Goal: Transaction & Acquisition: Purchase product/service

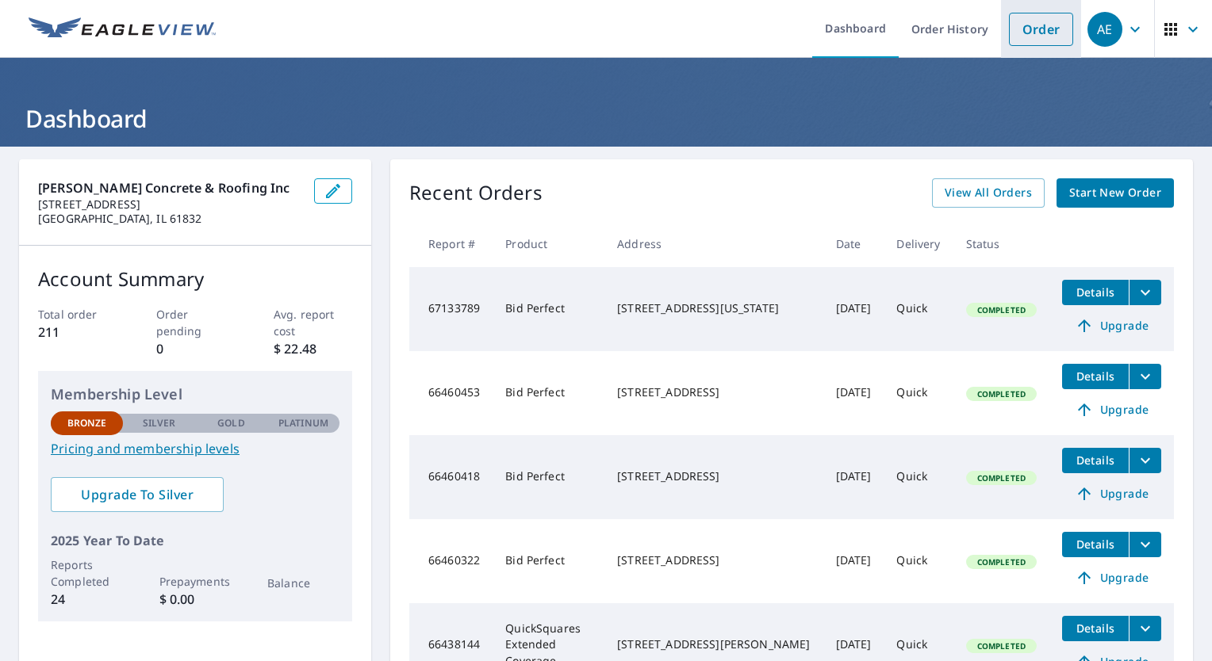
click at [1032, 30] on link "Order" at bounding box center [1041, 29] width 64 height 33
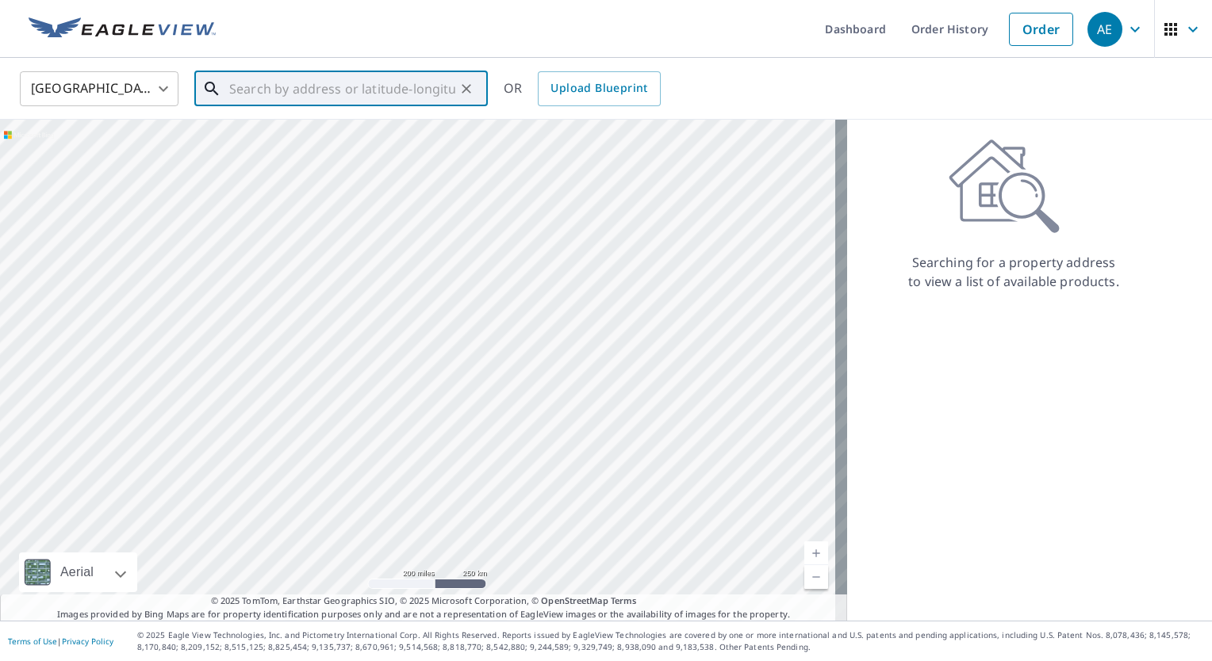
click at [289, 90] on input "text" at bounding box center [342, 89] width 226 height 44
click at [249, 133] on span "[STREET_ADDRESS]" at bounding box center [350, 134] width 249 height 19
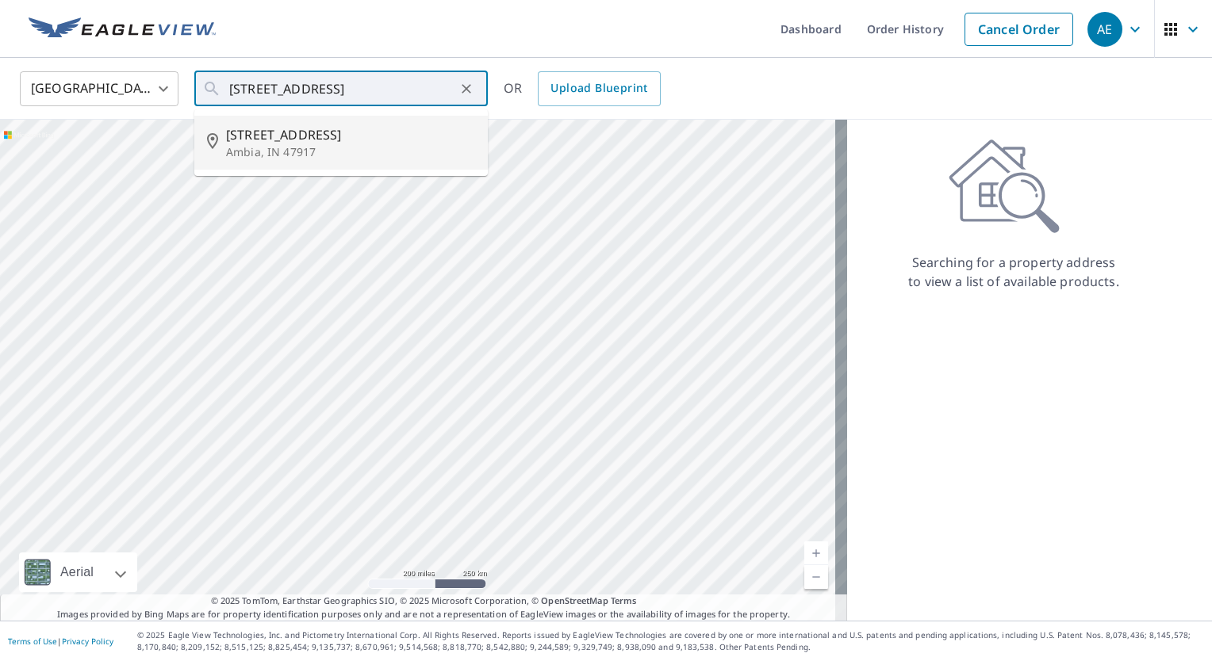
type input "[STREET_ADDRESS]"
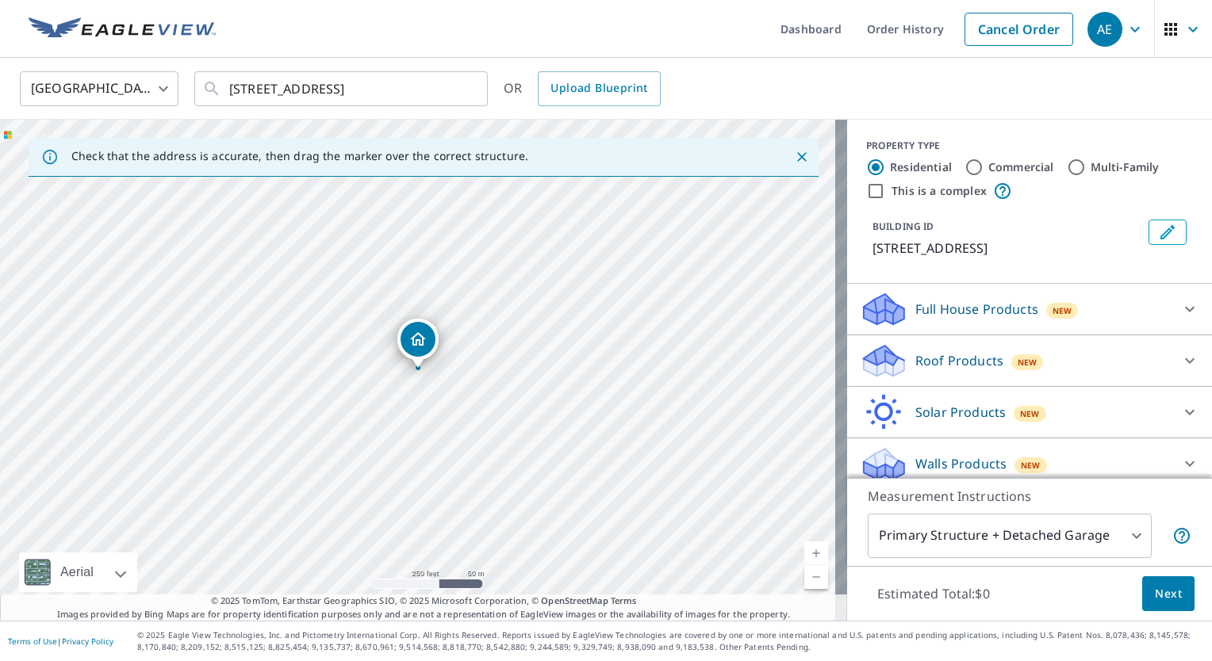
scroll to position [10, 0]
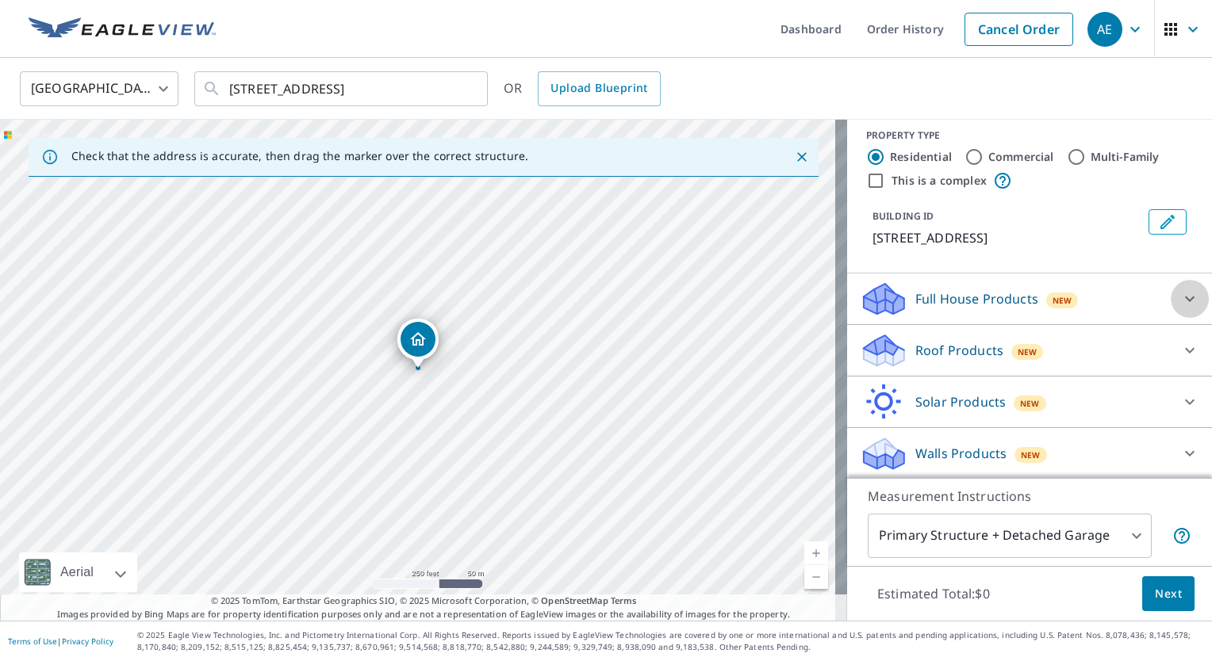
click at [1180, 296] on icon at bounding box center [1189, 298] width 19 height 19
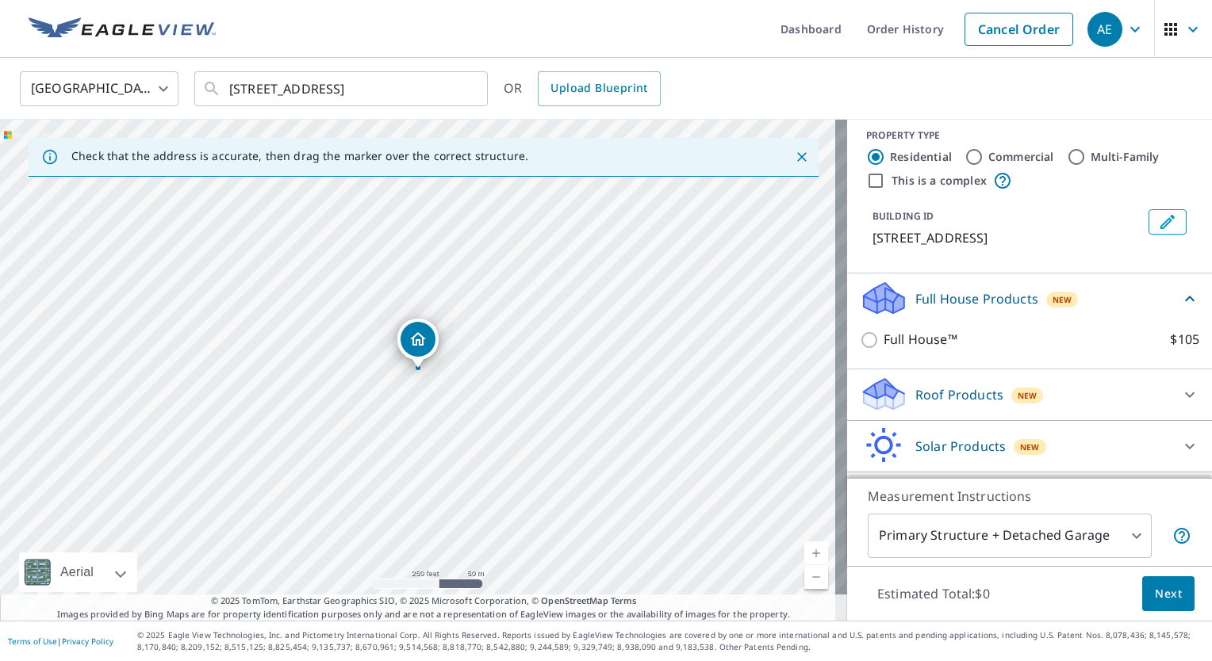
scroll to position [54, 0]
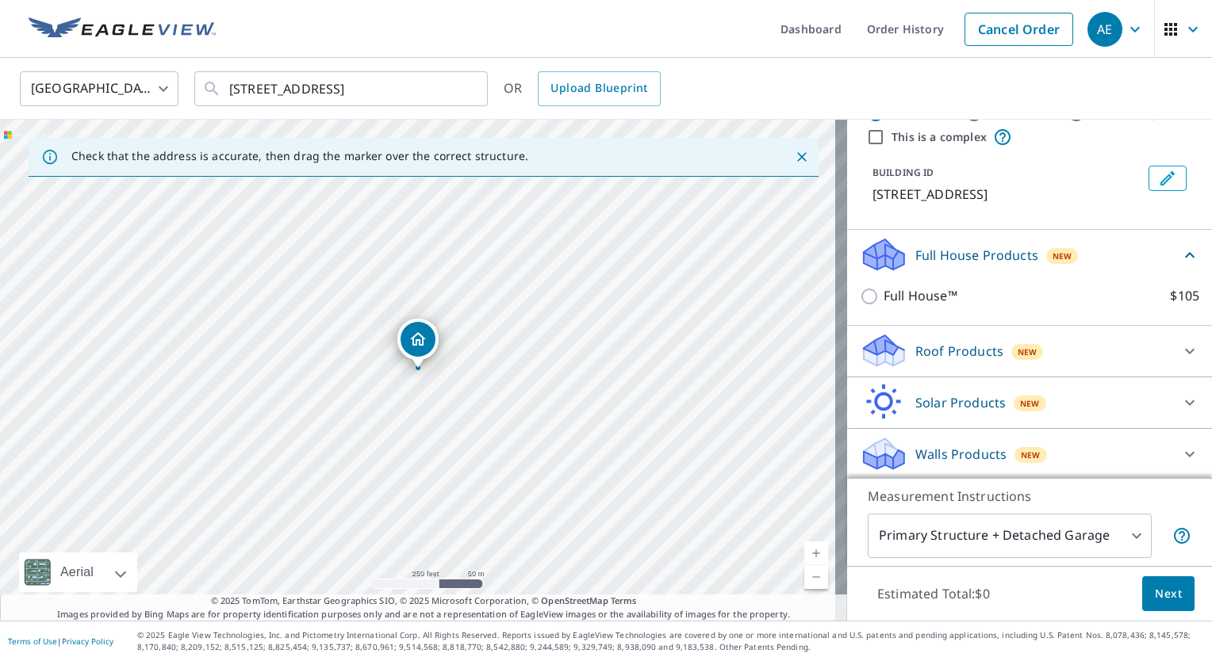
click at [1180, 352] on icon at bounding box center [1189, 351] width 19 height 19
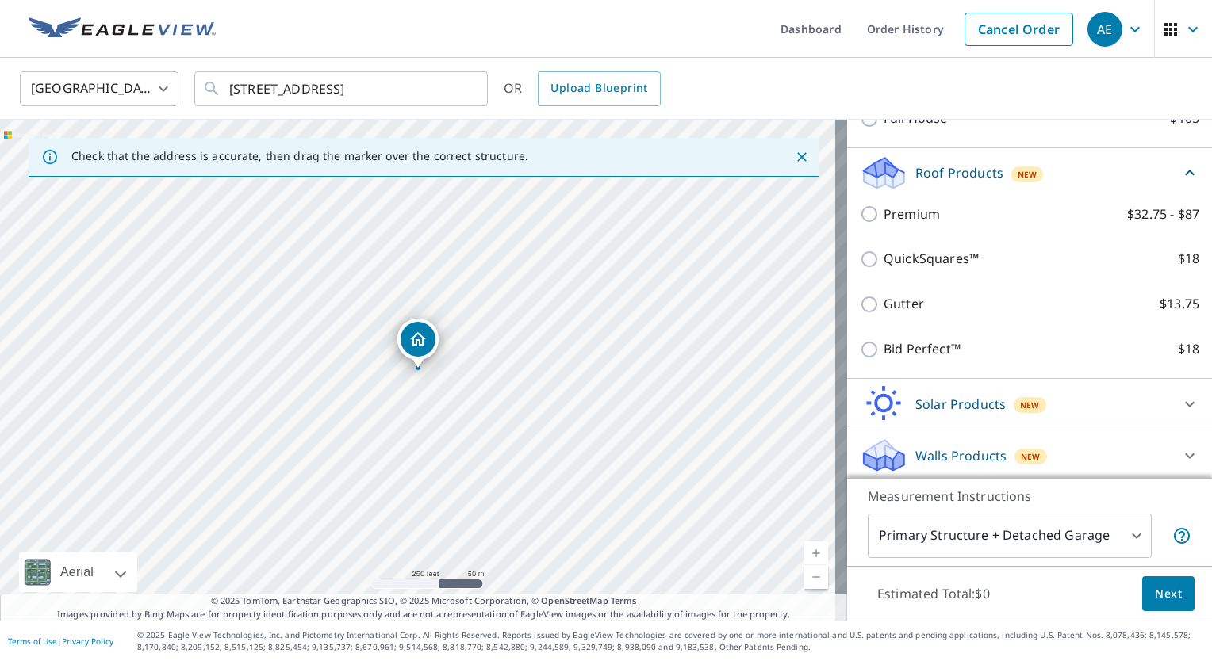
scroll to position [232, 0]
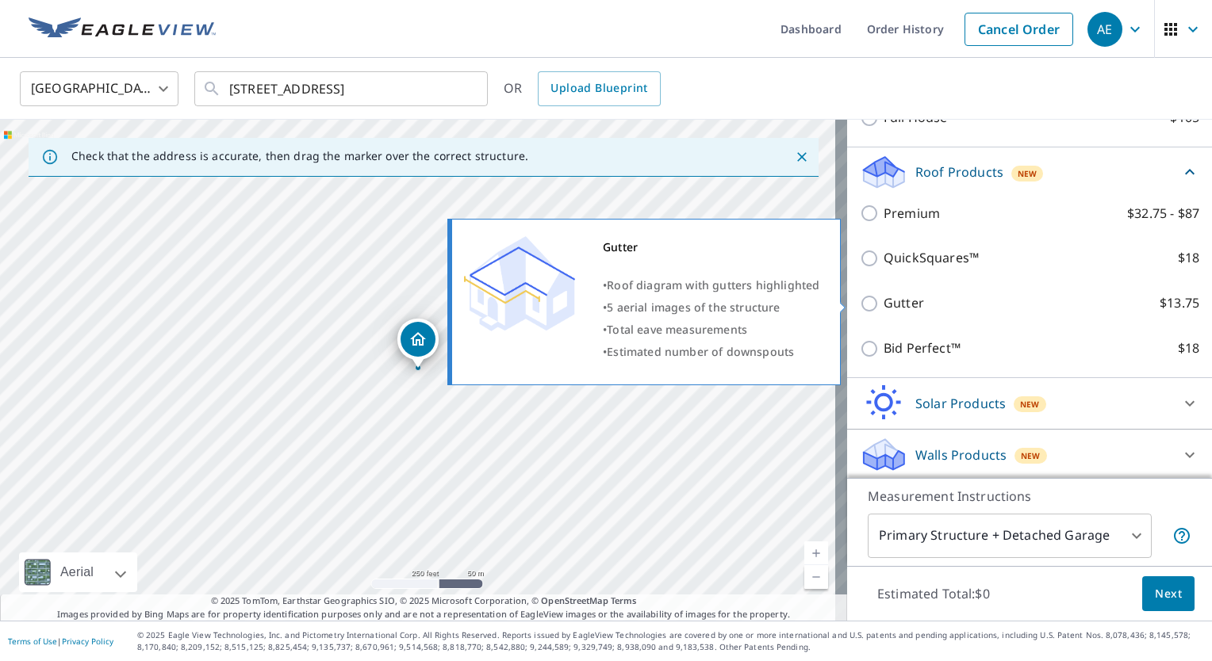
click at [864, 305] on input "Gutter $13.75" at bounding box center [872, 303] width 24 height 19
checkbox input "true"
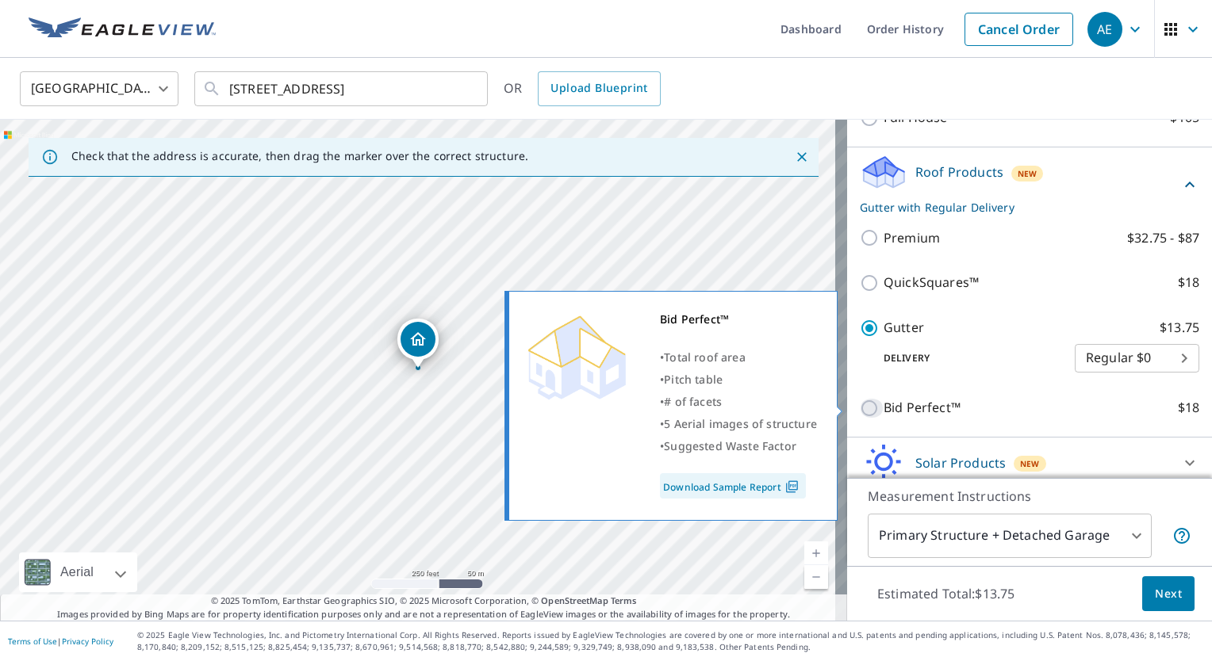
click at [862, 401] on input "Bid Perfect™ $18" at bounding box center [872, 408] width 24 height 19
checkbox input "true"
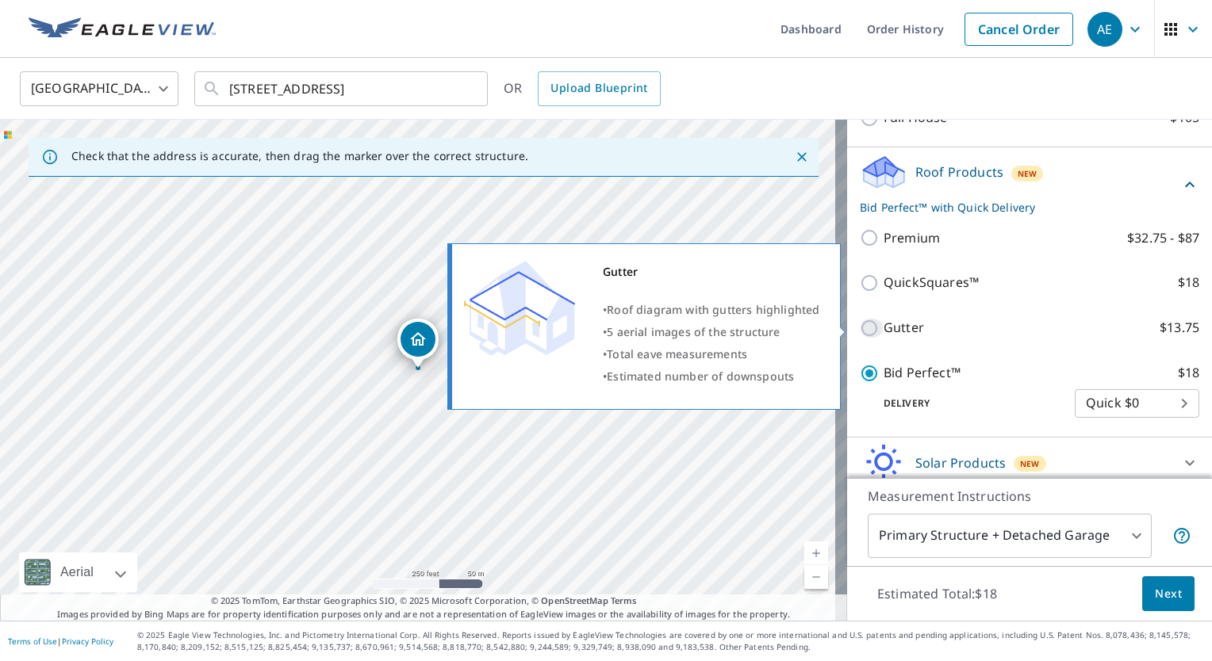
click at [860, 327] on input "Gutter $13.75" at bounding box center [872, 328] width 24 height 19
checkbox input "true"
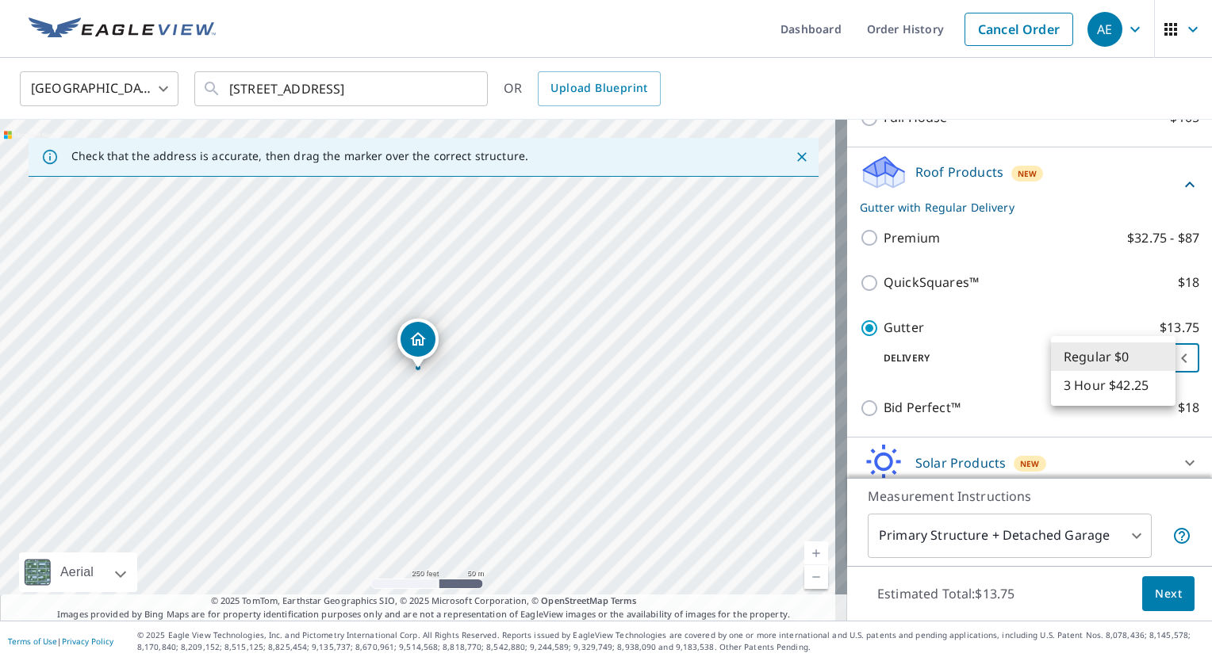
click at [1117, 352] on body "AE AE Dashboard Order History Cancel Order AE [GEOGRAPHIC_DATA] [GEOGRAPHIC_DAT…" at bounding box center [606, 330] width 1212 height 661
click at [1117, 352] on li "Regular $0" at bounding box center [1113, 357] width 124 height 29
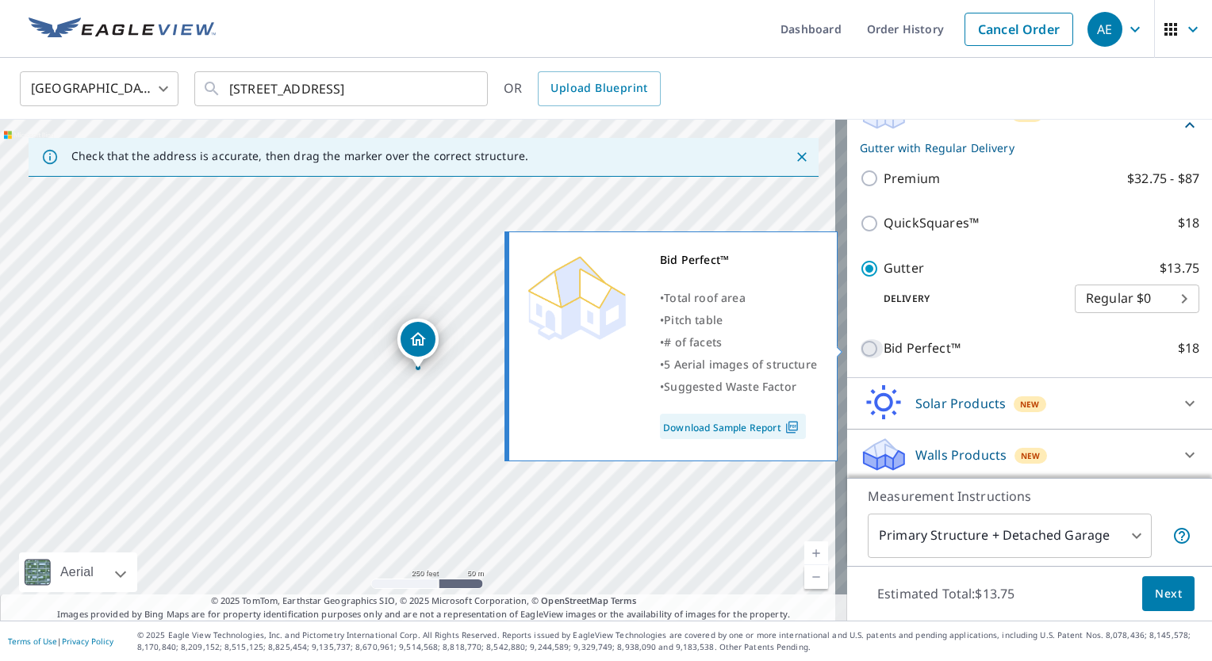
click at [860, 350] on input "Bid Perfect™ $18" at bounding box center [872, 348] width 24 height 19
checkbox input "true"
checkbox input "false"
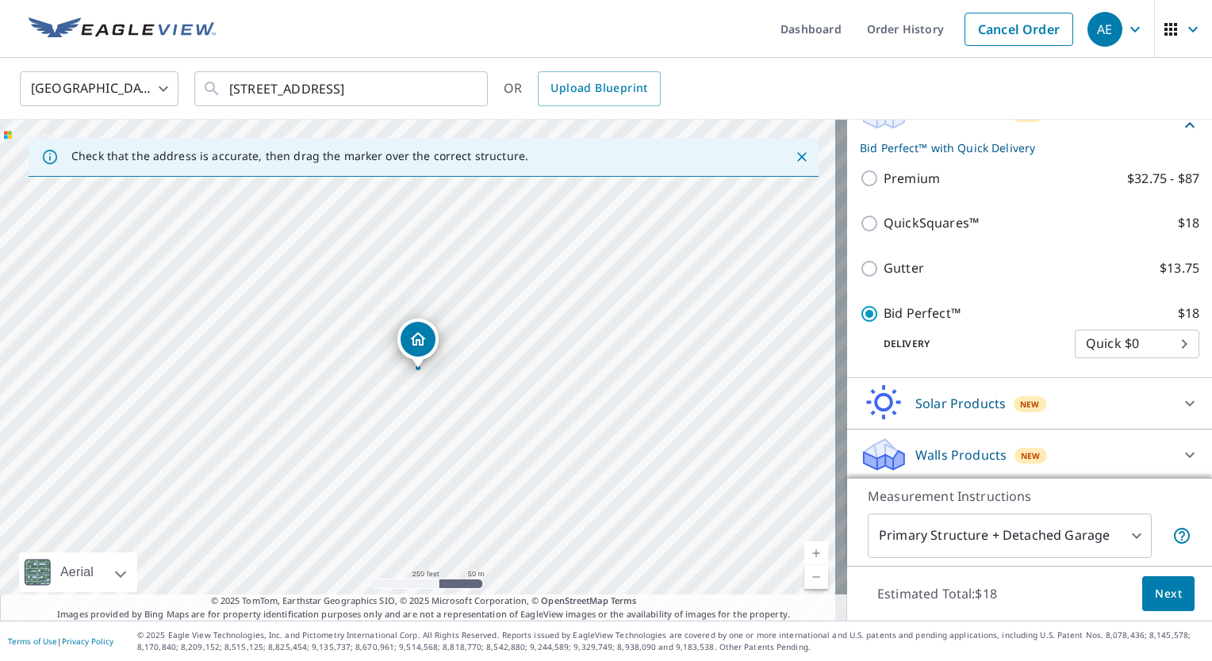
click at [1121, 535] on body "AE AE Dashboard Order History Cancel Order AE [GEOGRAPHIC_DATA] [GEOGRAPHIC_DAT…" at bounding box center [606, 330] width 1212 height 661
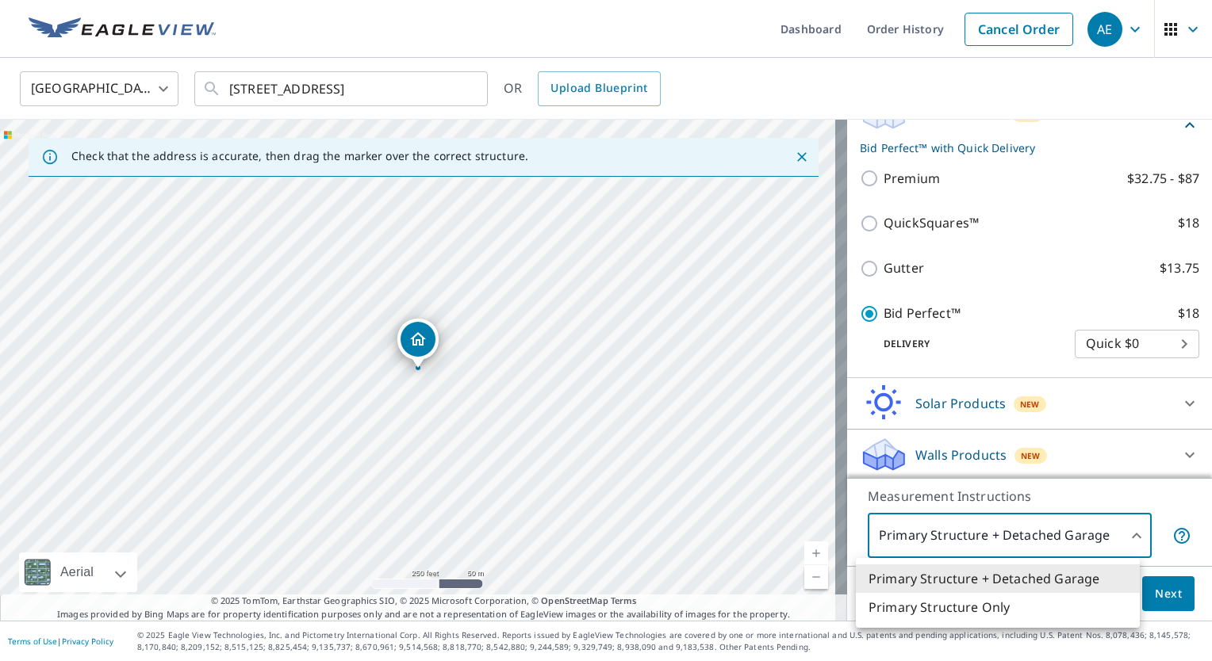
click at [1121, 535] on div at bounding box center [606, 330] width 1212 height 661
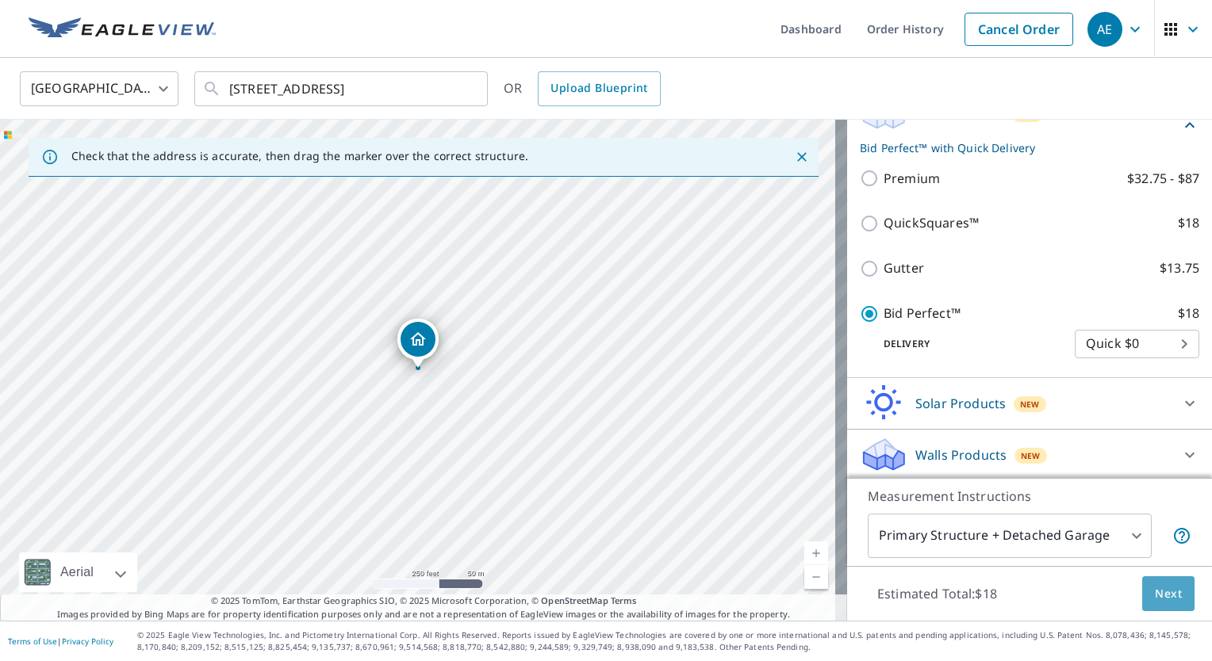
click at [1155, 593] on span "Next" at bounding box center [1168, 594] width 27 height 20
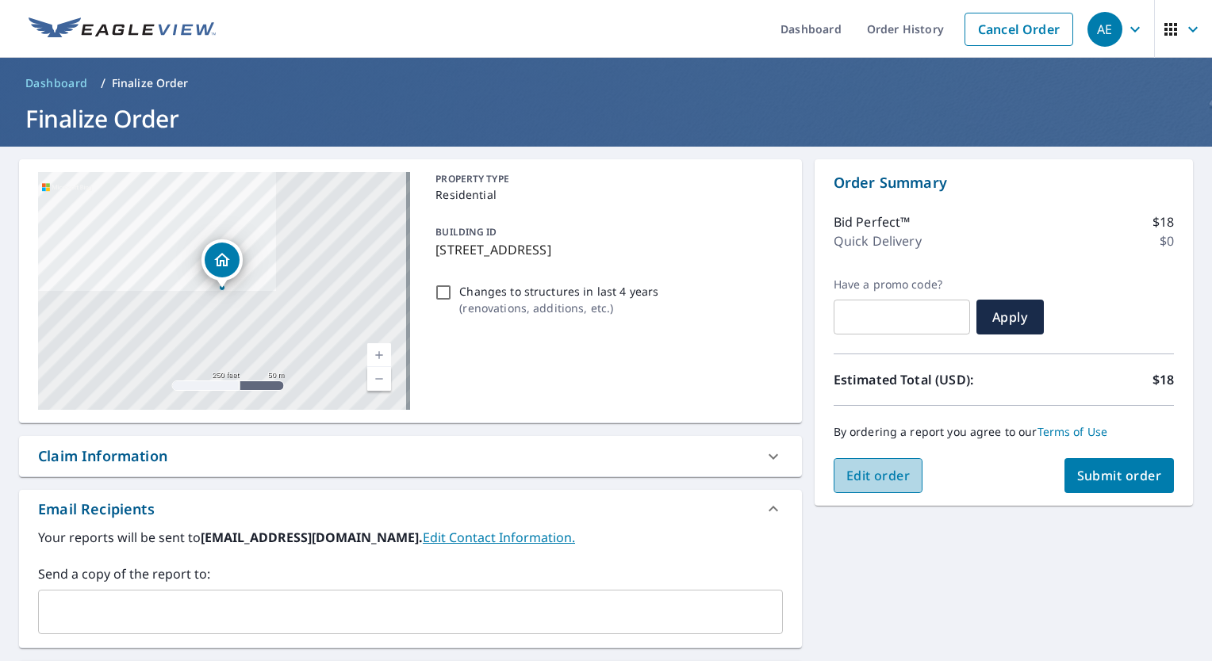
click at [904, 475] on button "Edit order" at bounding box center [878, 475] width 90 height 35
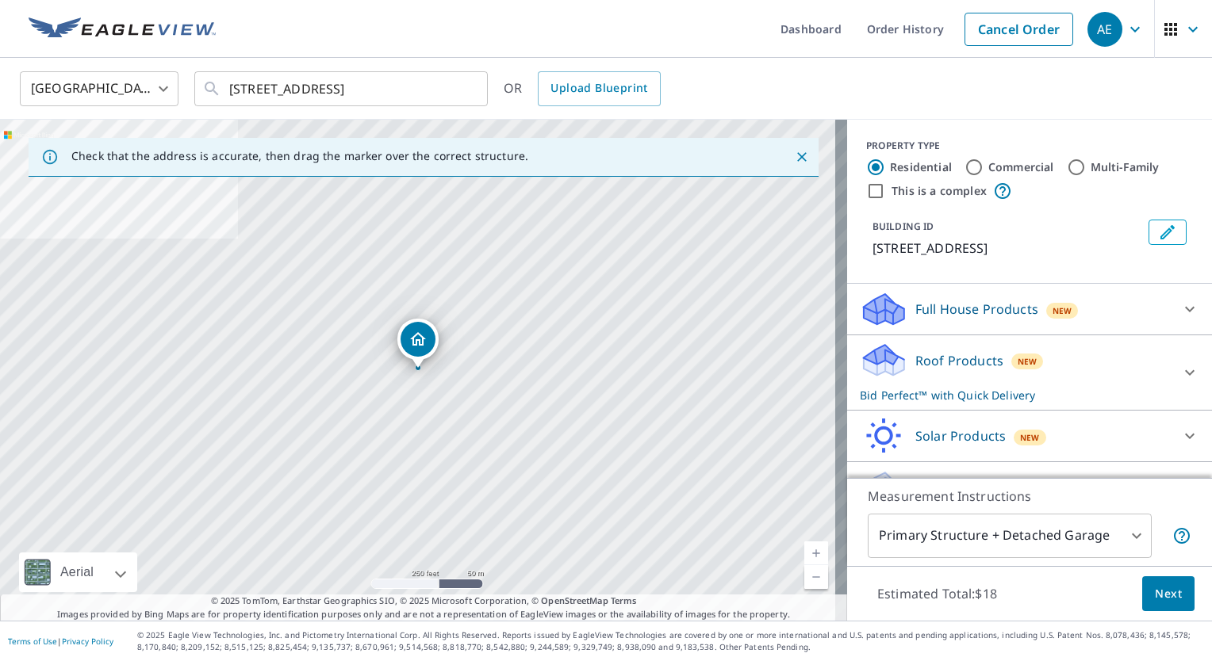
scroll to position [34, 0]
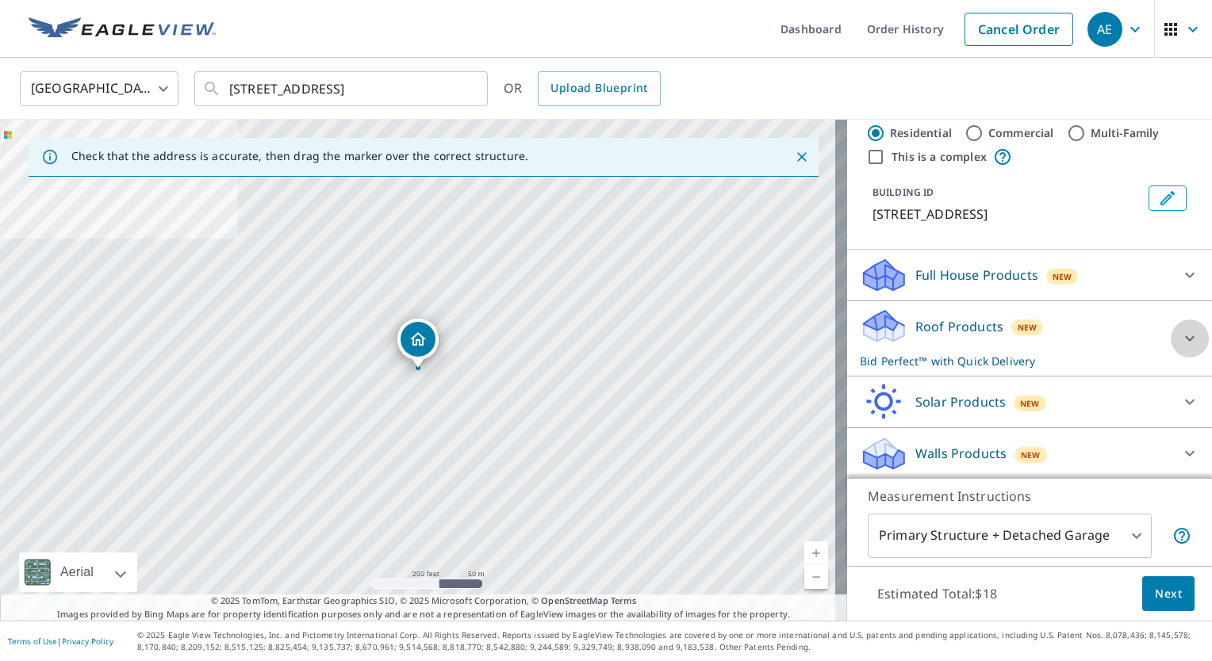
click at [1180, 341] on icon at bounding box center [1189, 338] width 19 height 19
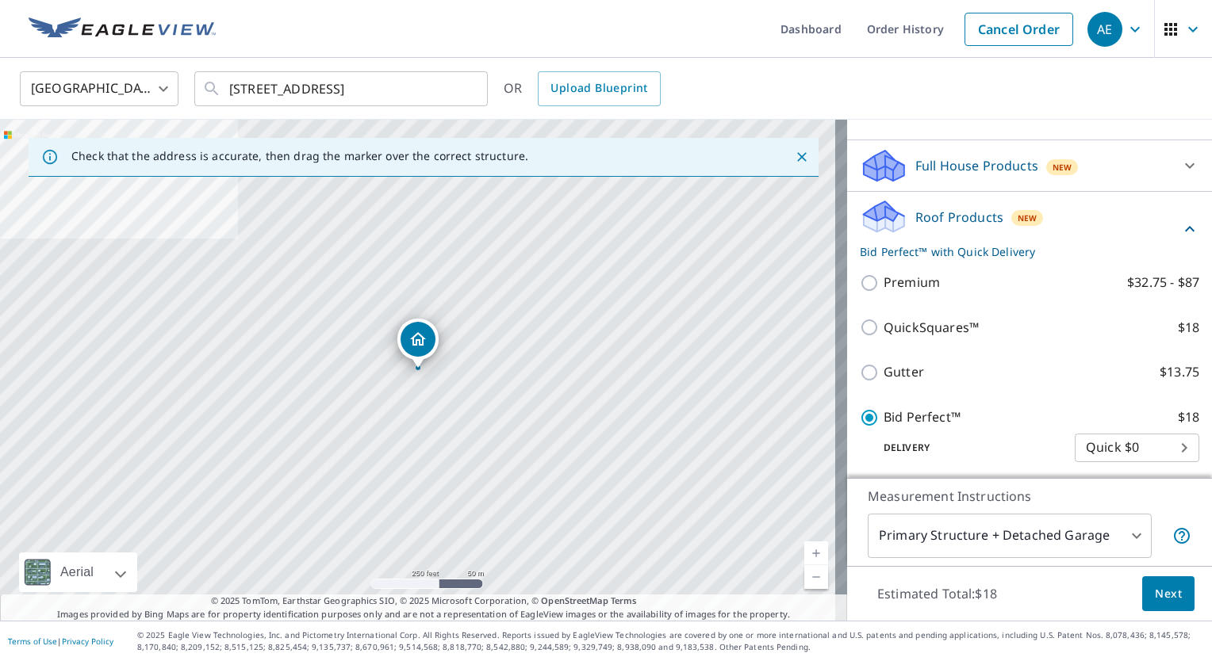
scroll to position [145, 0]
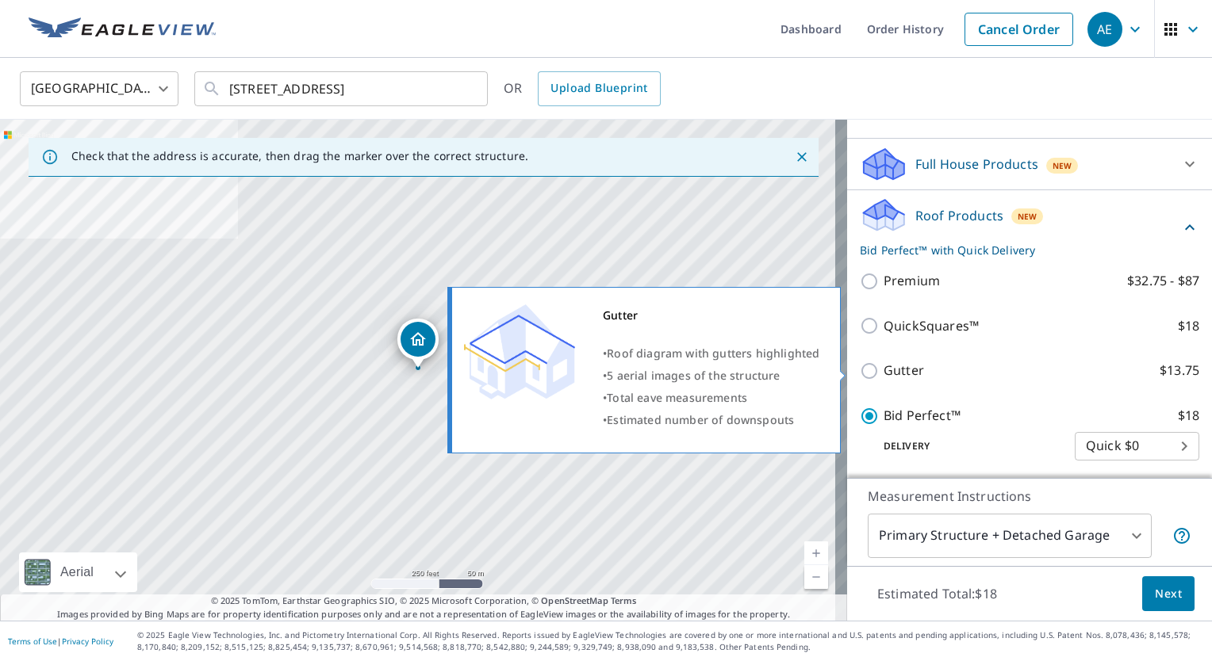
click at [863, 373] on input "Gutter $13.75" at bounding box center [872, 371] width 24 height 19
checkbox input "true"
checkbox input "false"
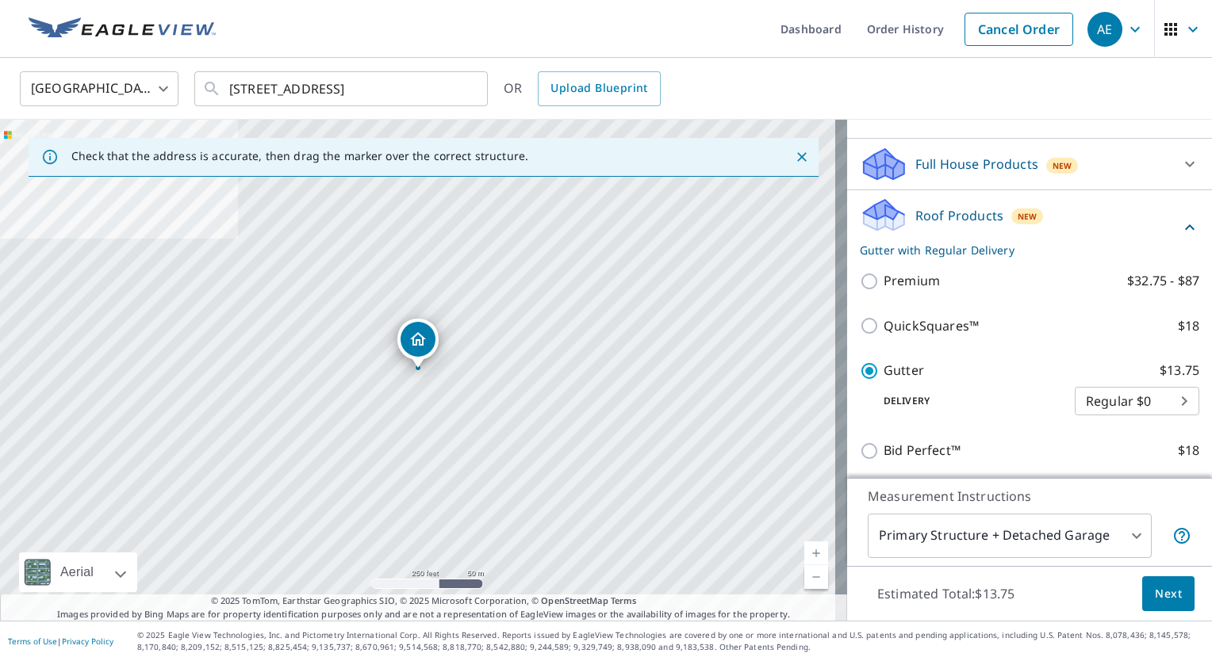
click at [1155, 595] on span "Next" at bounding box center [1168, 594] width 27 height 20
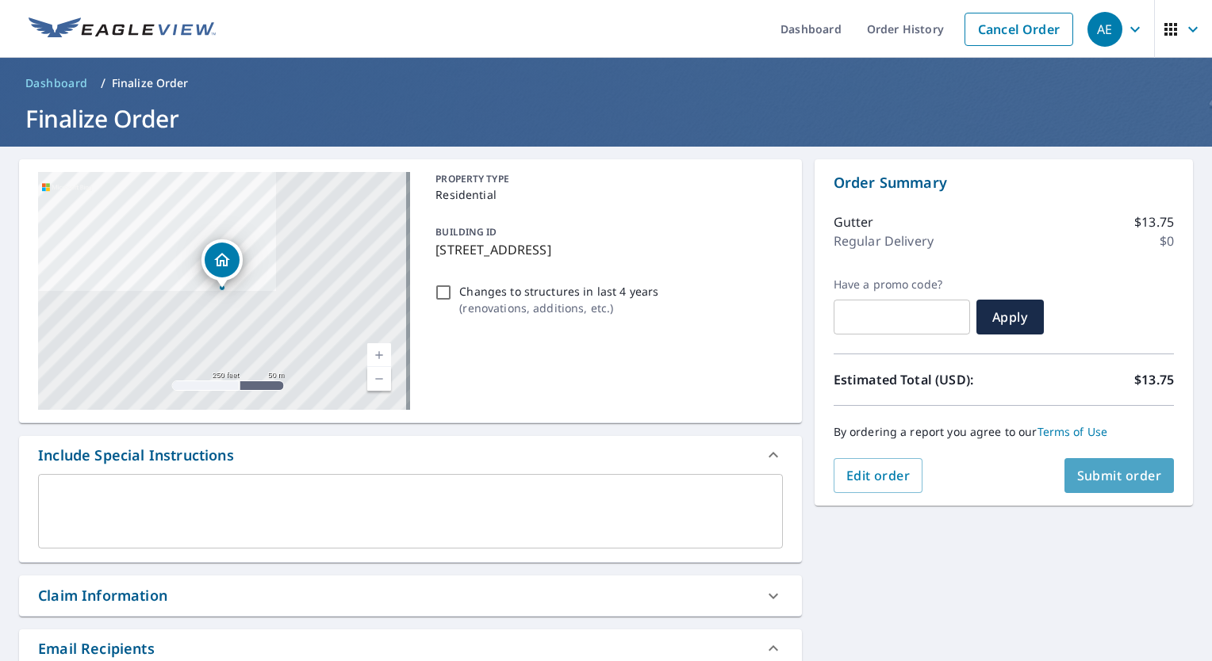
click at [1106, 468] on span "Submit order" at bounding box center [1119, 475] width 85 height 17
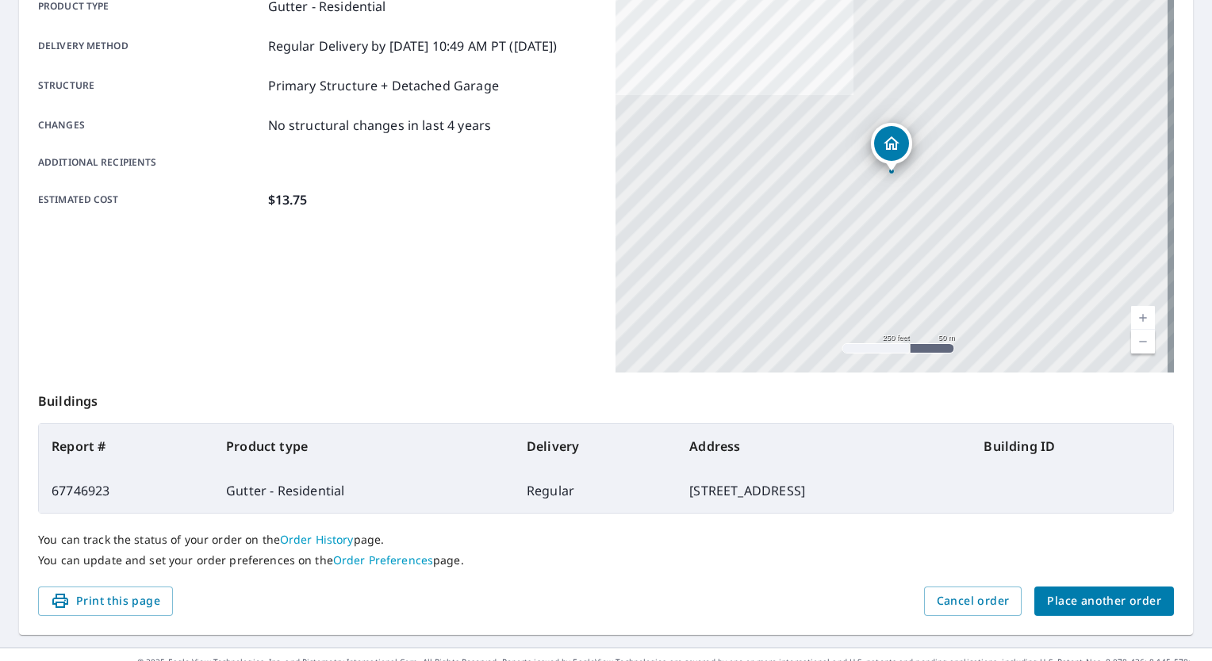
scroll to position [270, 0]
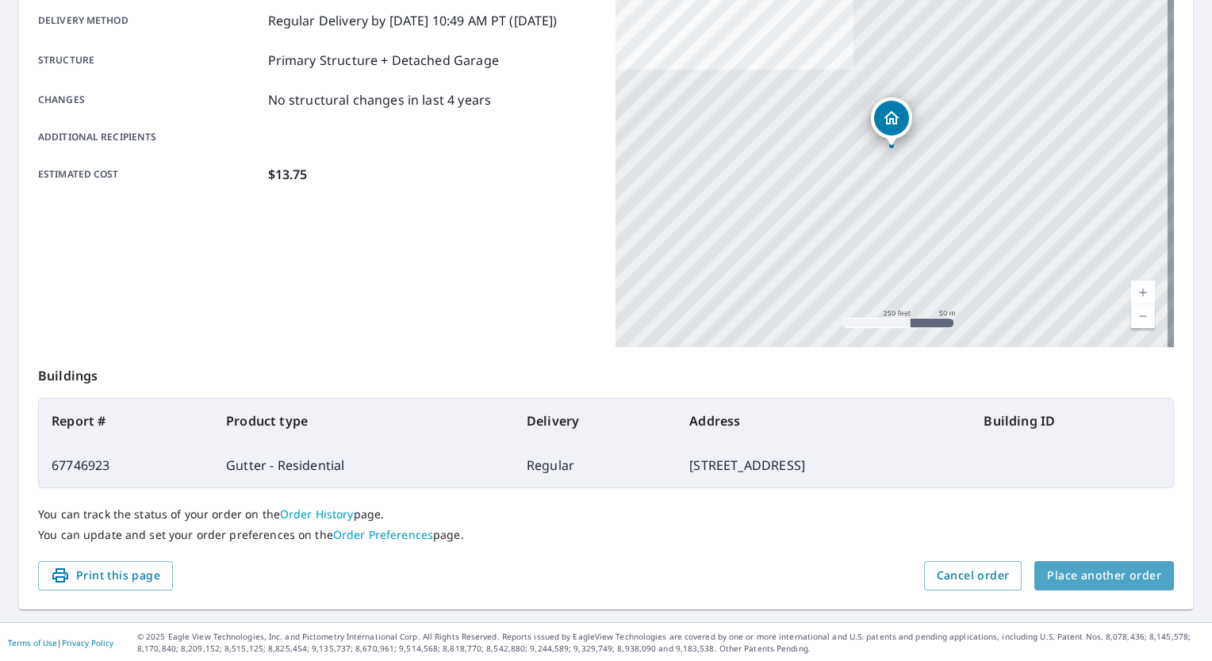
click at [1094, 576] on span "Place another order" at bounding box center [1104, 576] width 114 height 20
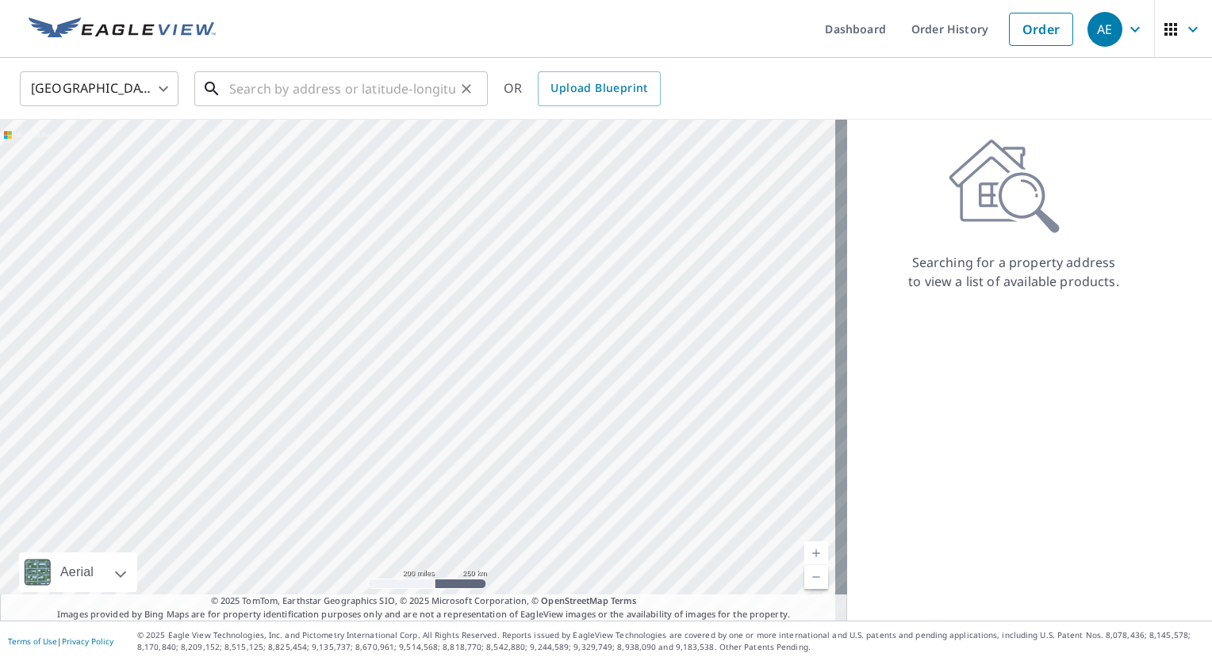
click at [349, 90] on input "text" at bounding box center [342, 89] width 226 height 44
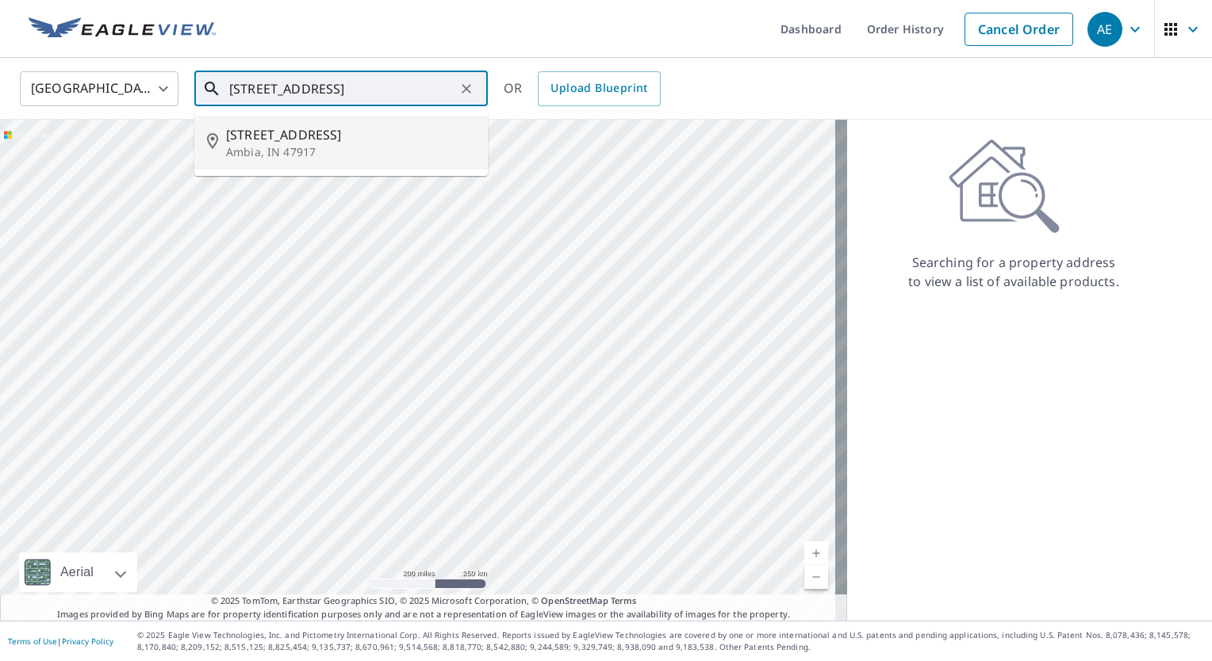
click at [288, 142] on span "[STREET_ADDRESS]" at bounding box center [350, 134] width 249 height 19
type input "[STREET_ADDRESS]"
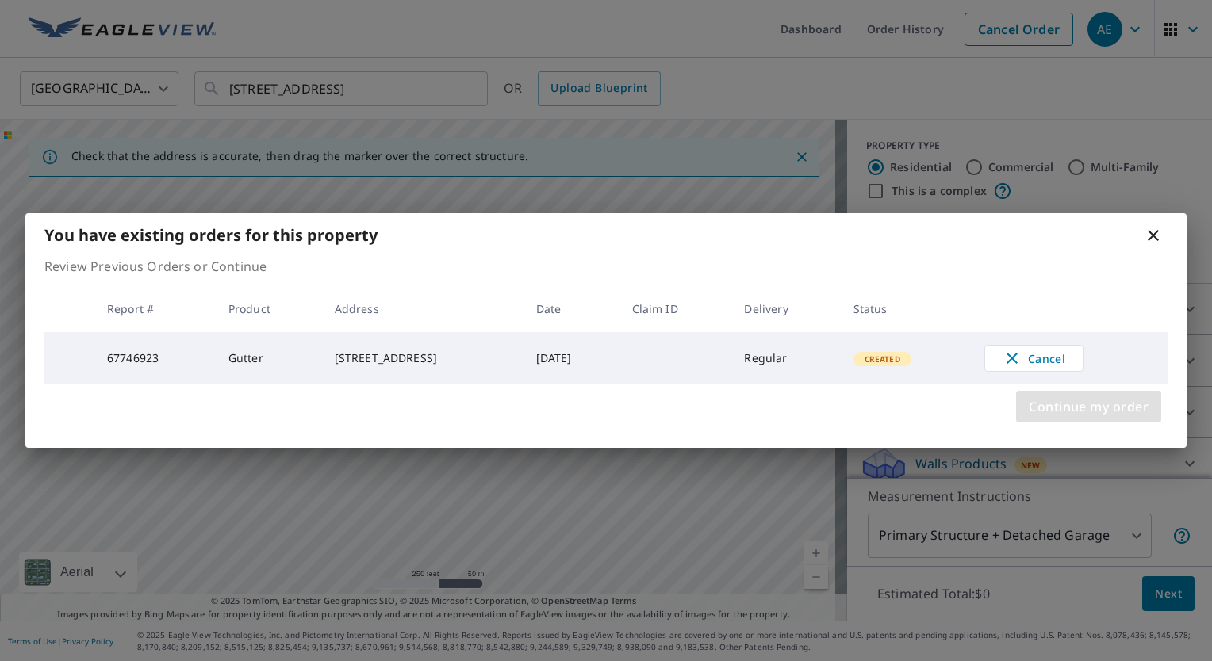
click at [1085, 413] on span "Continue my order" at bounding box center [1088, 407] width 120 height 22
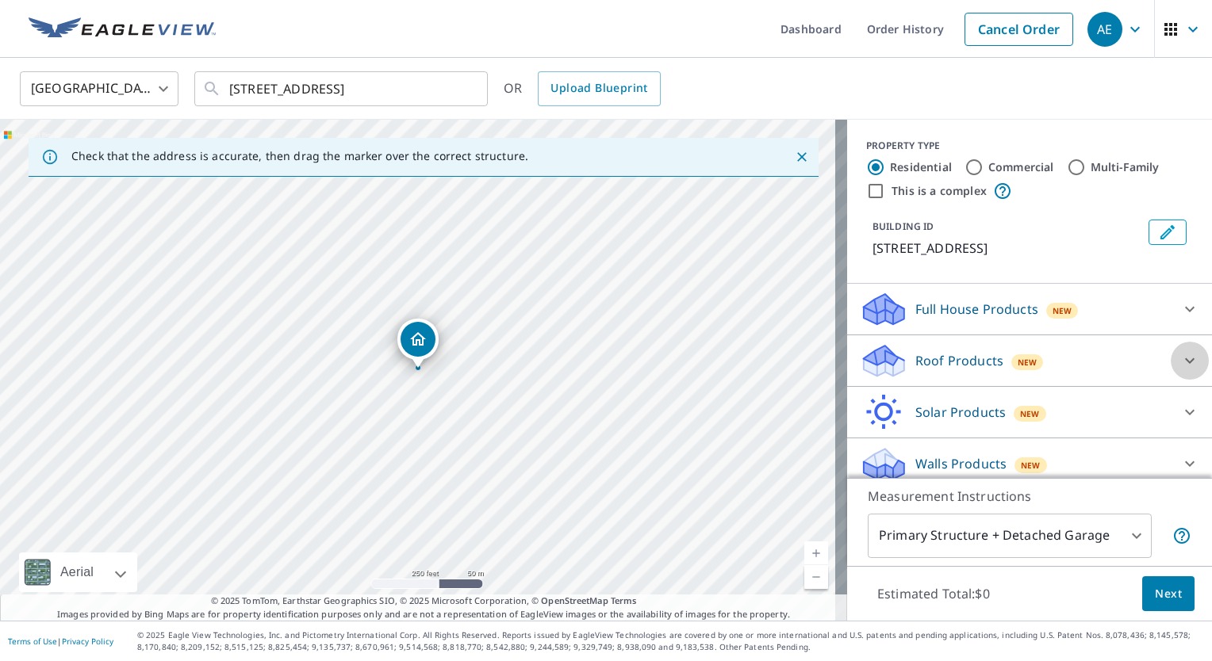
click at [1180, 360] on icon at bounding box center [1189, 360] width 19 height 19
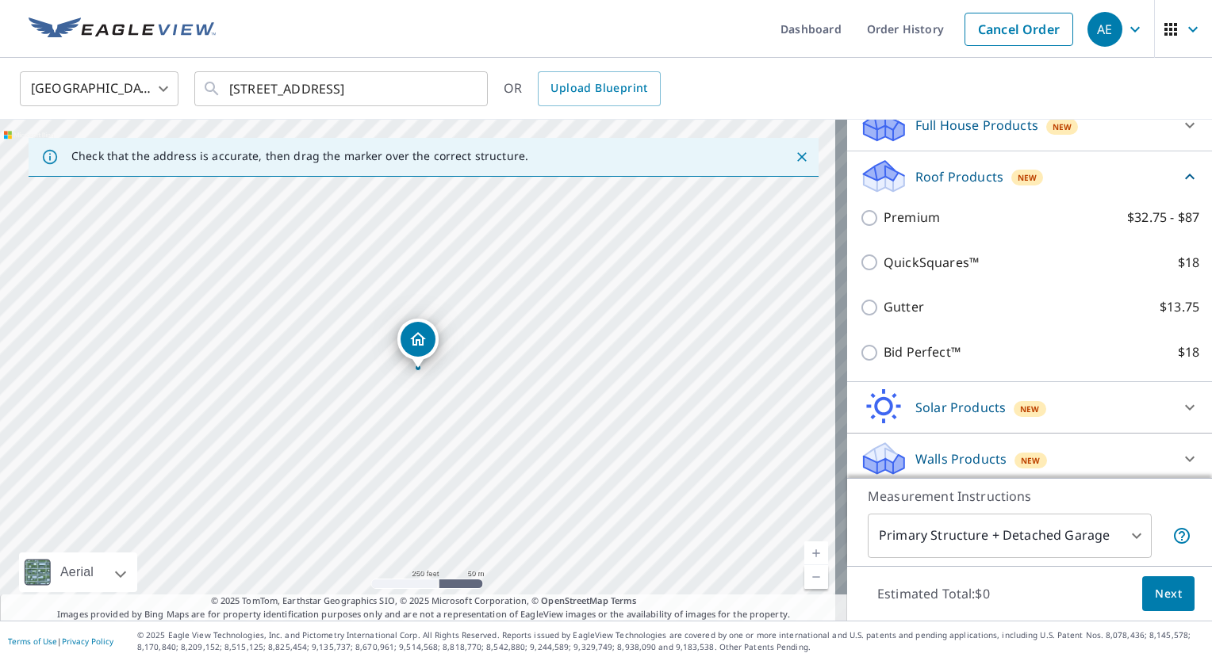
scroll to position [187, 0]
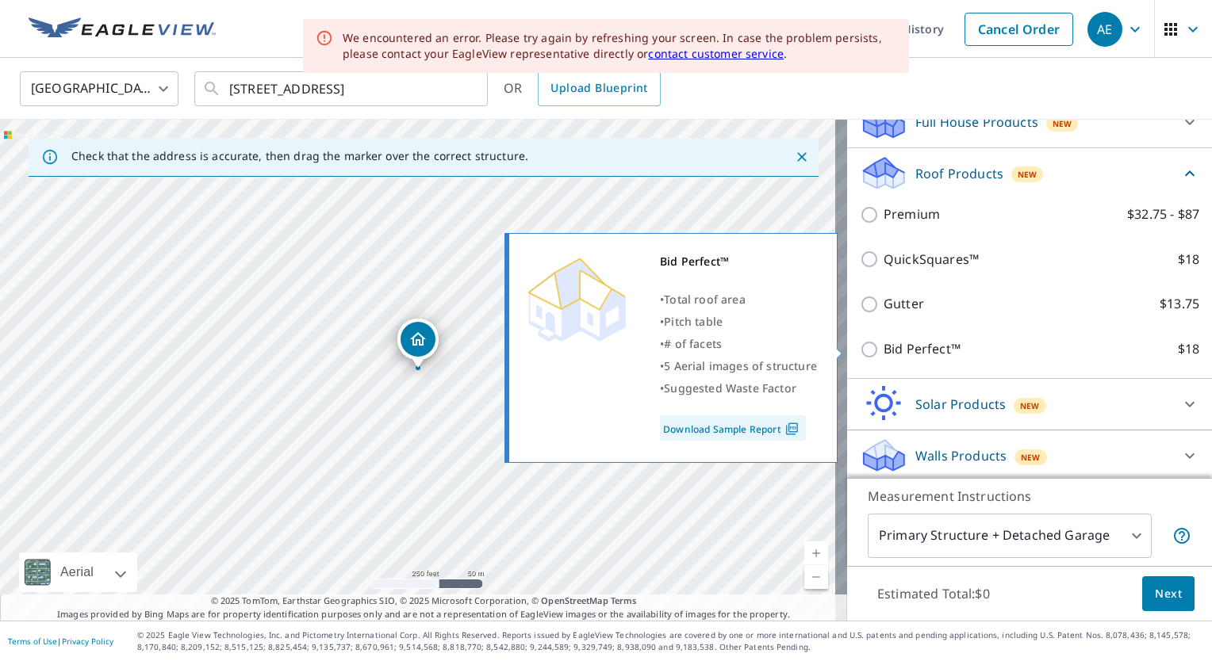
click at [860, 347] on input "Bid Perfect™ $18" at bounding box center [872, 349] width 24 height 19
checkbox input "true"
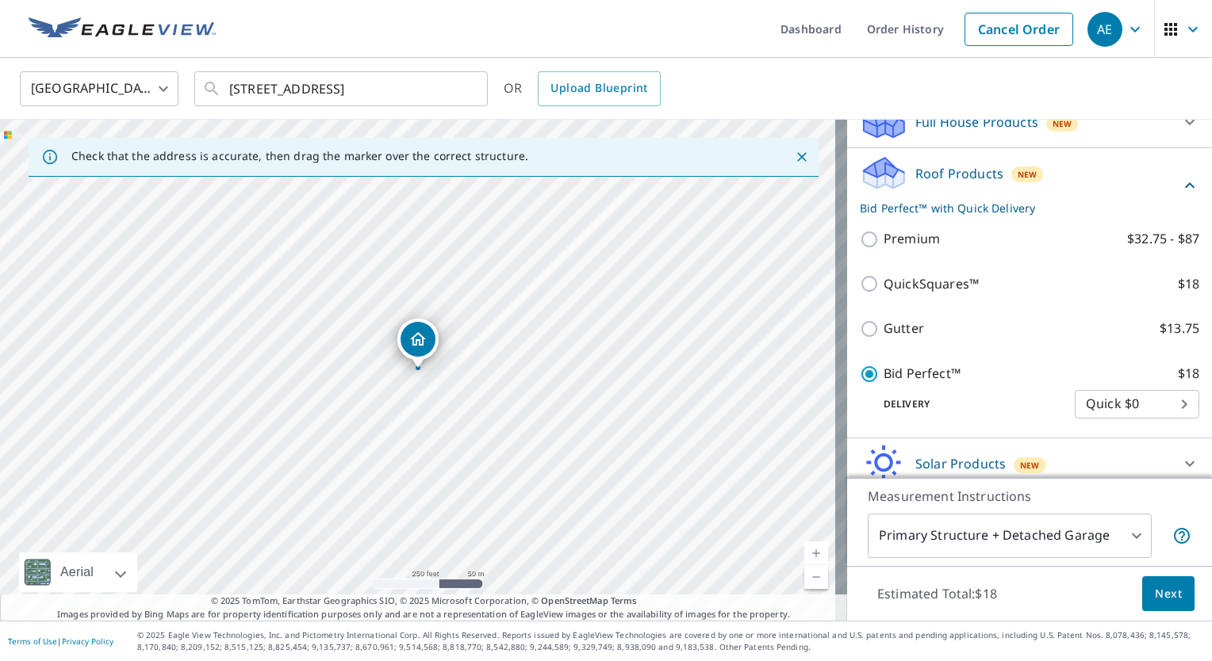
scroll to position [248, 0]
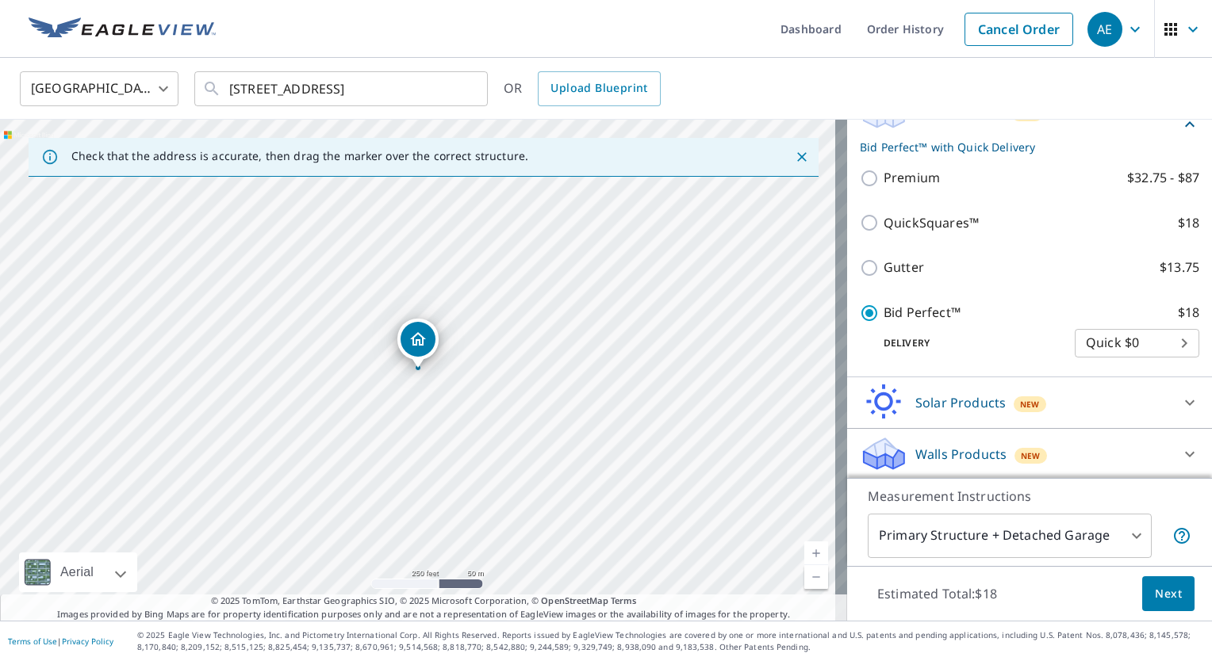
click at [1155, 602] on span "Next" at bounding box center [1168, 594] width 27 height 20
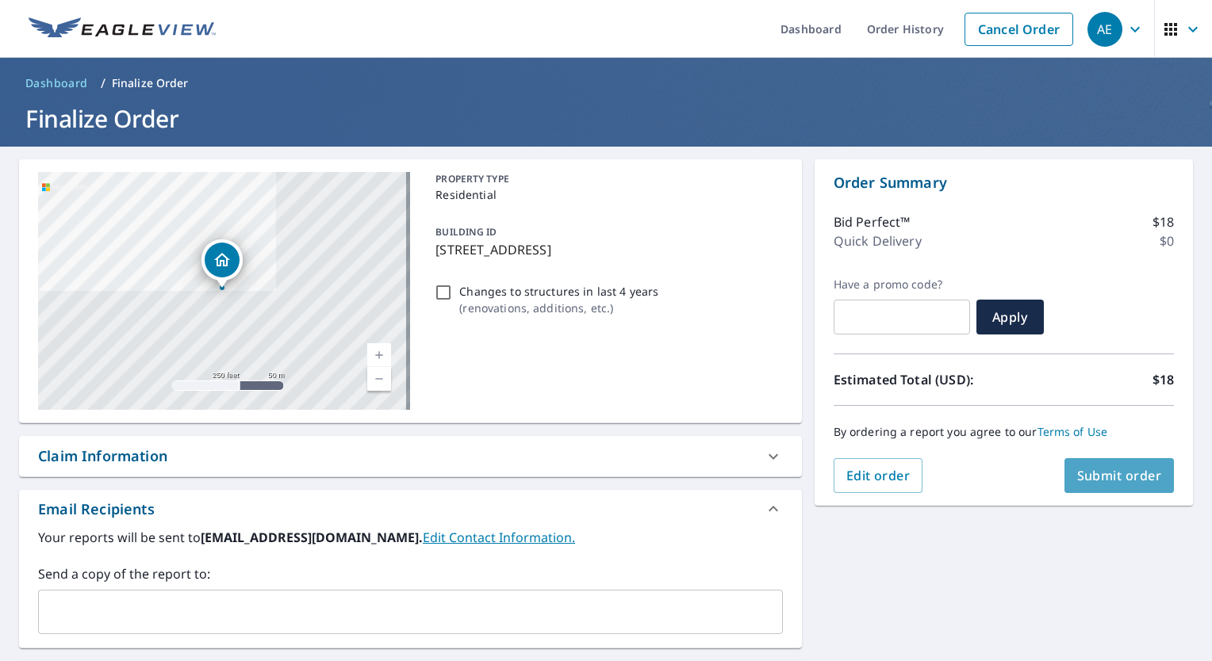
click at [1116, 470] on span "Submit order" at bounding box center [1119, 475] width 85 height 17
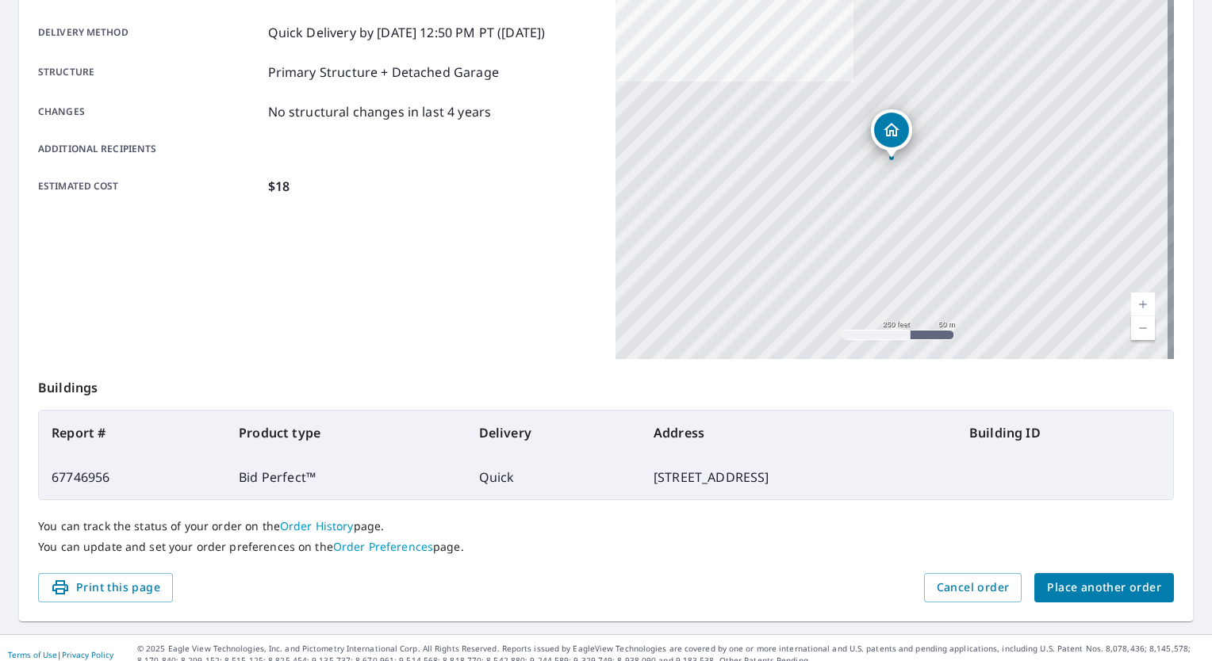
scroll to position [270, 0]
